Goal: Use online tool/utility: Utilize a website feature to perform a specific function

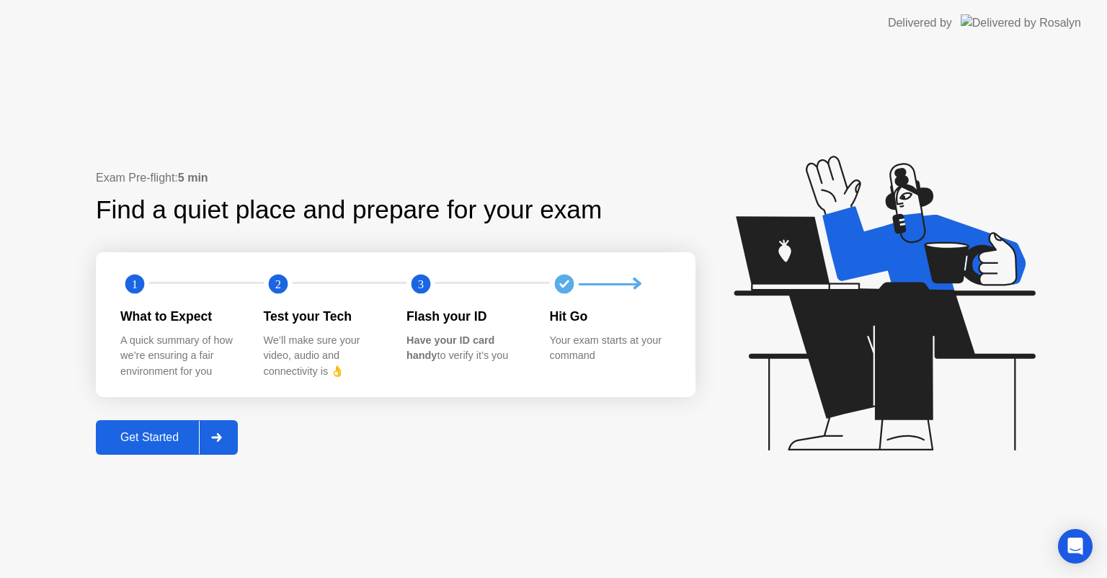
click at [142, 440] on div "Get Started" at bounding box center [149, 437] width 99 height 13
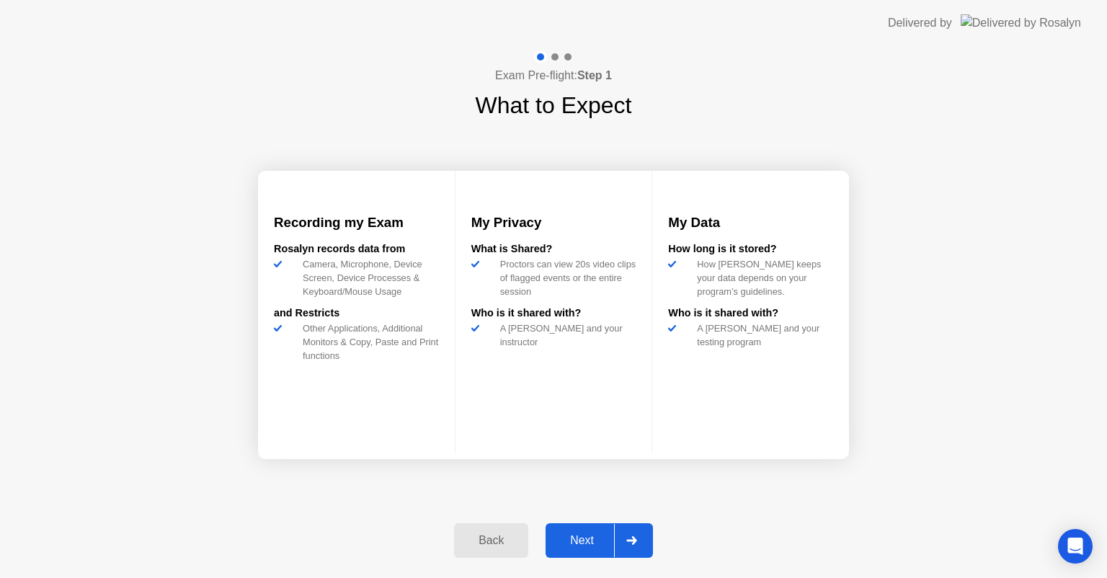
click at [589, 547] on div "Next" at bounding box center [582, 540] width 64 height 13
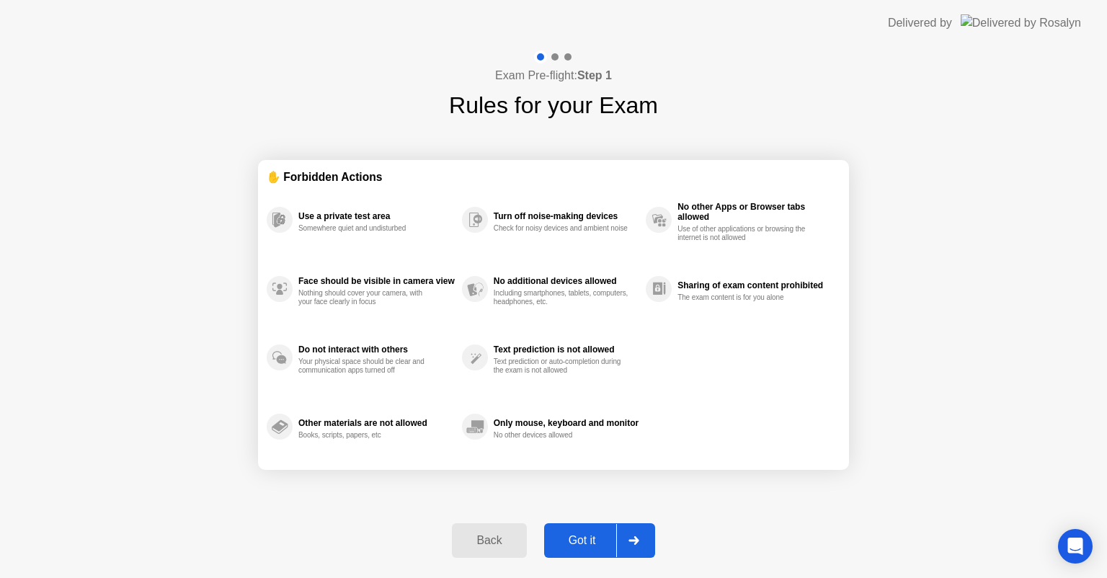
click at [589, 547] on div "Got it" at bounding box center [583, 540] width 68 height 13
select select "**********"
select select "*******"
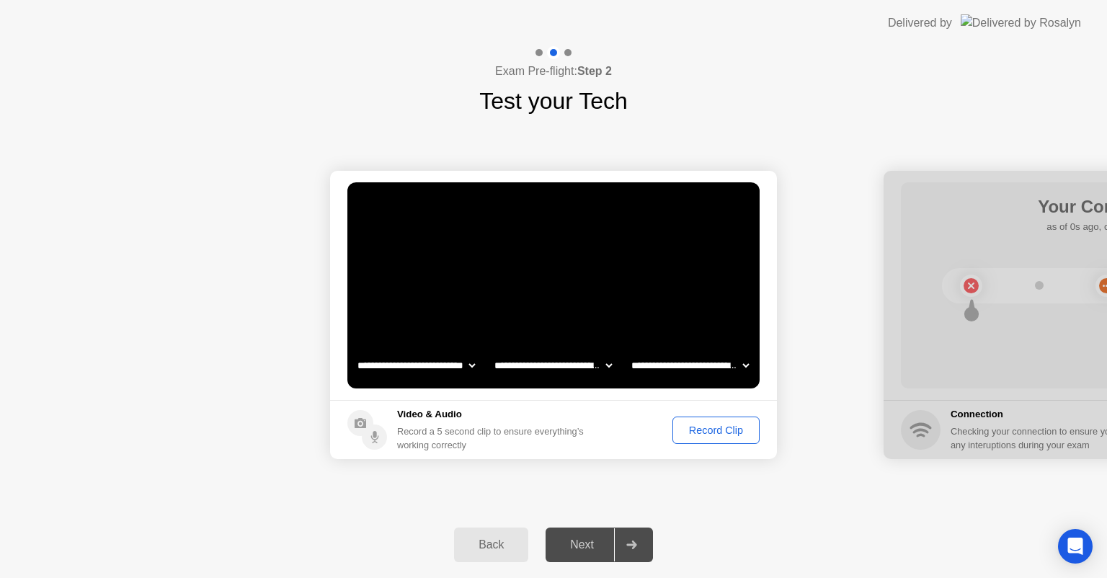
click at [706, 427] on div "Record Clip" at bounding box center [716, 431] width 77 height 12
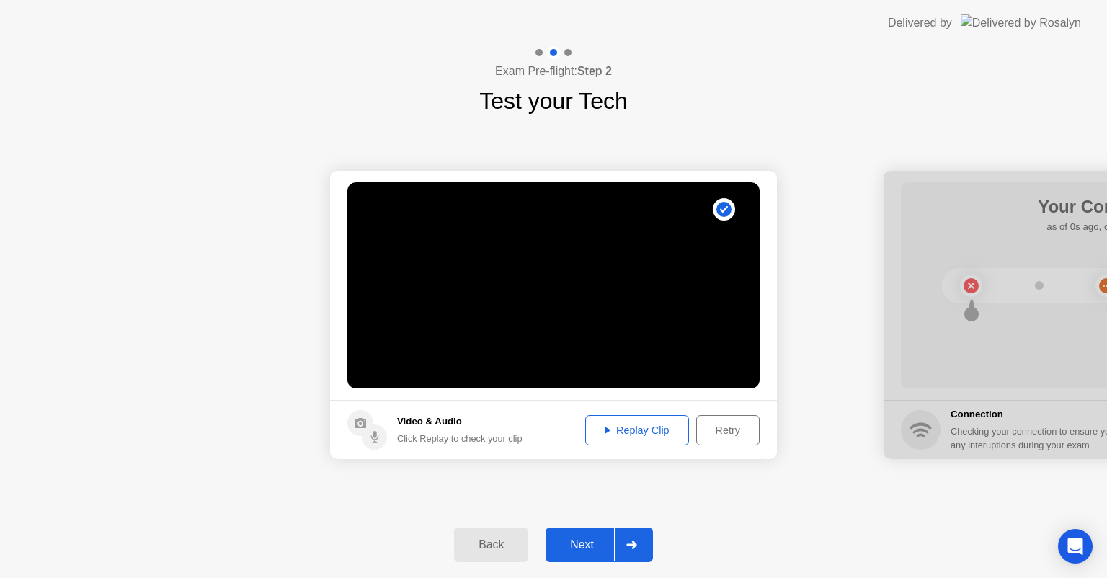
click at [649, 436] on div "Replay Clip" at bounding box center [637, 431] width 94 height 12
click at [624, 433] on div "Replay Clip" at bounding box center [637, 431] width 94 height 12
click at [606, 430] on icon at bounding box center [608, 430] width 6 height 6
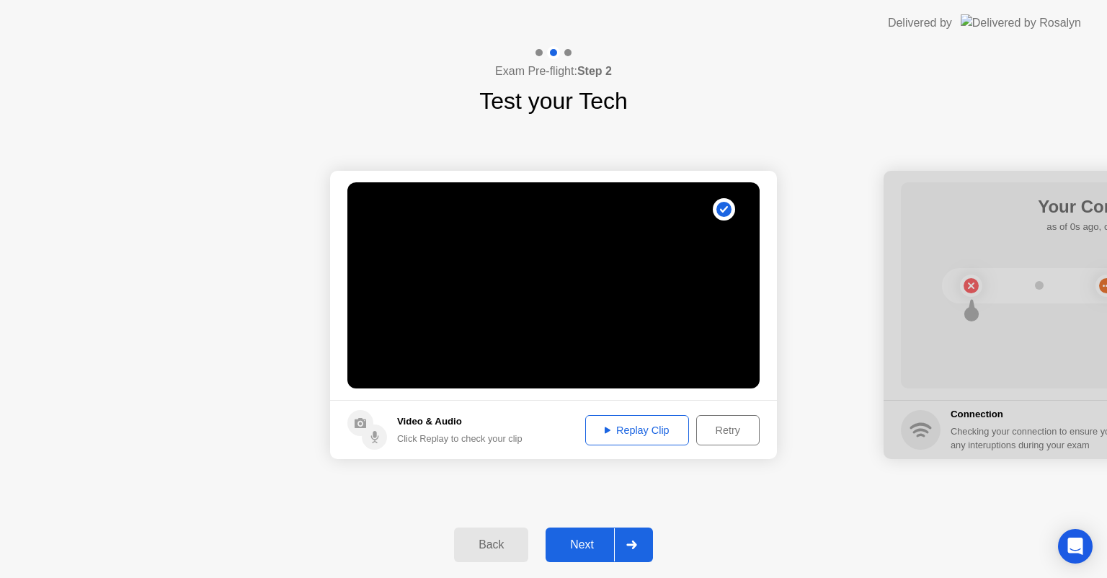
click at [606, 430] on icon at bounding box center [608, 430] width 6 height 6
click at [735, 429] on div "Retry" at bounding box center [727, 431] width 53 height 12
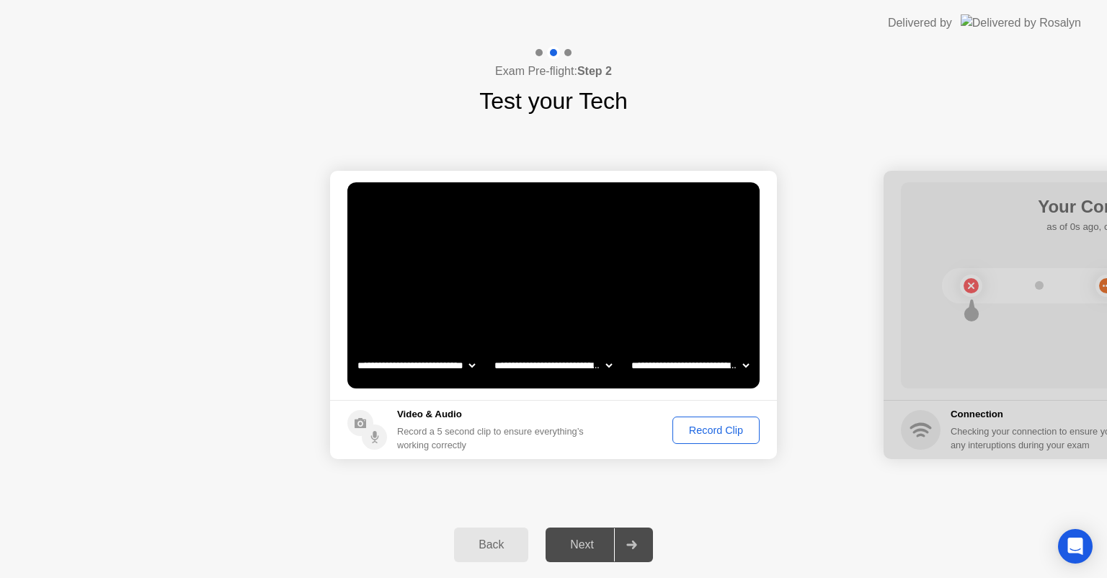
click at [735, 429] on div "Record Clip" at bounding box center [716, 431] width 77 height 12
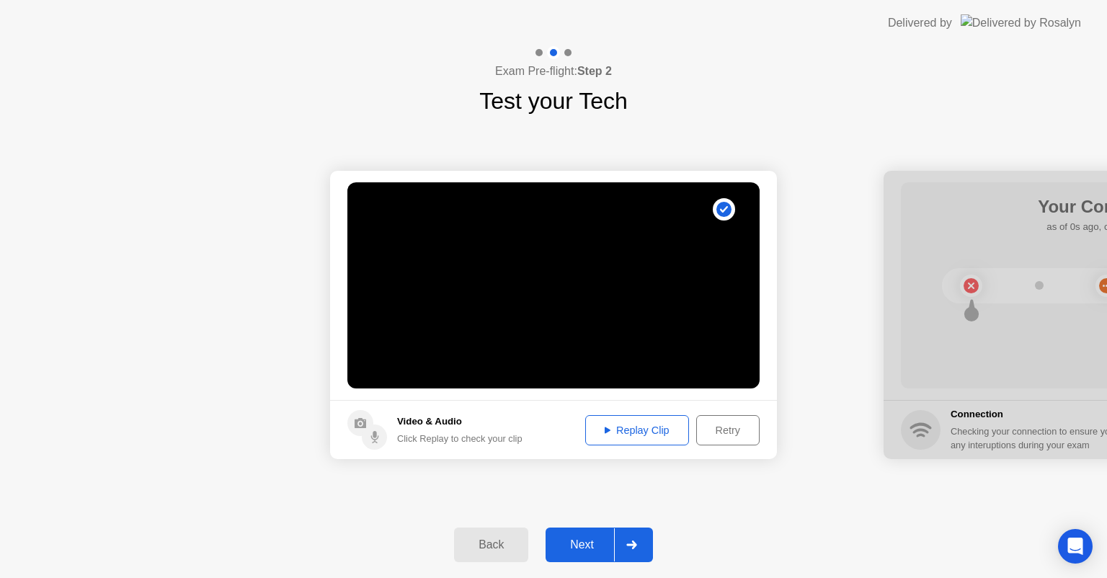
click at [605, 427] on icon at bounding box center [608, 430] width 6 height 6
click at [626, 425] on div "Replay Clip" at bounding box center [637, 431] width 94 height 12
click at [623, 427] on div "Replay Clip" at bounding box center [637, 431] width 94 height 12
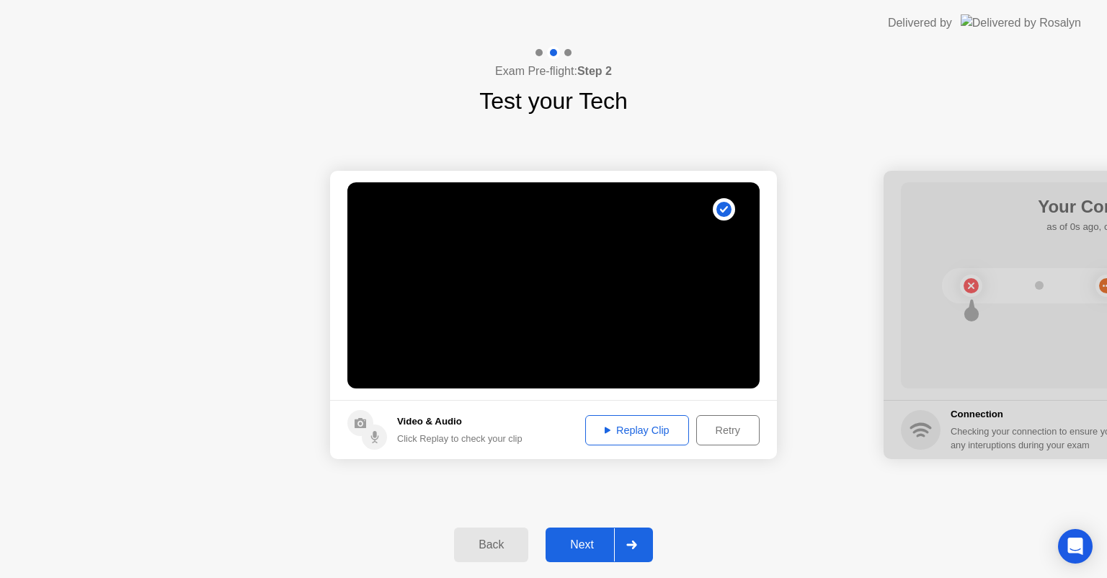
click at [713, 428] on div "Retry" at bounding box center [727, 431] width 53 height 12
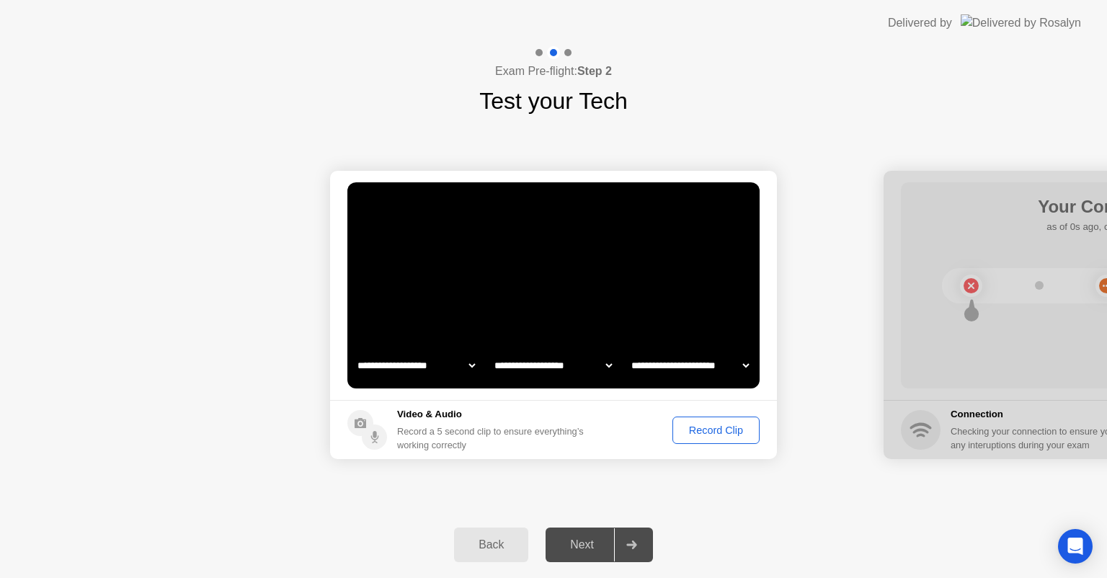
click at [696, 435] on div "Record Clip" at bounding box center [716, 431] width 77 height 12
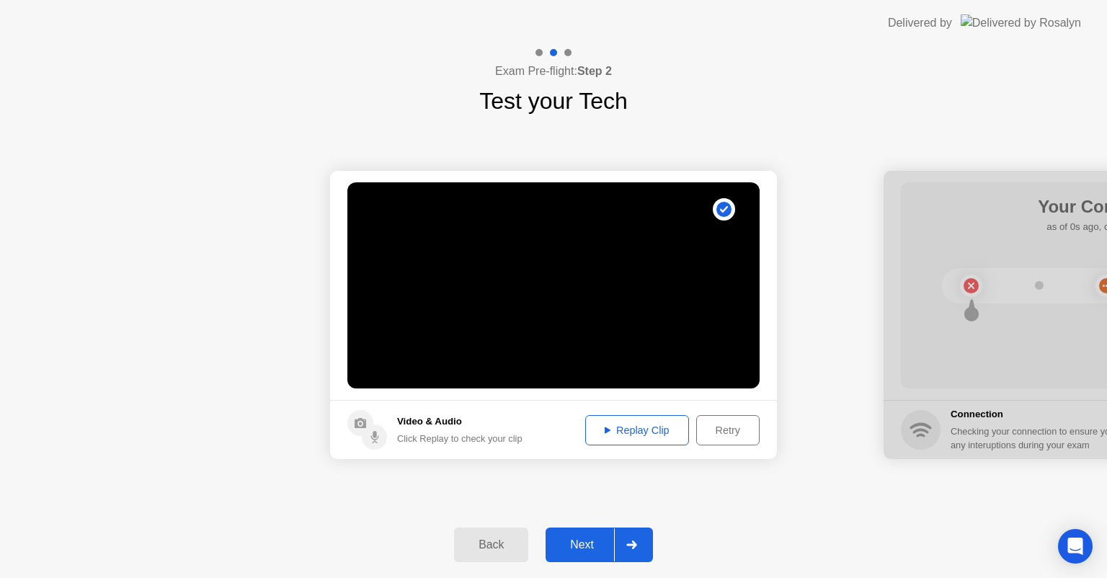
click at [620, 432] on div "Replay Clip" at bounding box center [637, 431] width 94 height 12
